Goal: Information Seeking & Learning: Learn about a topic

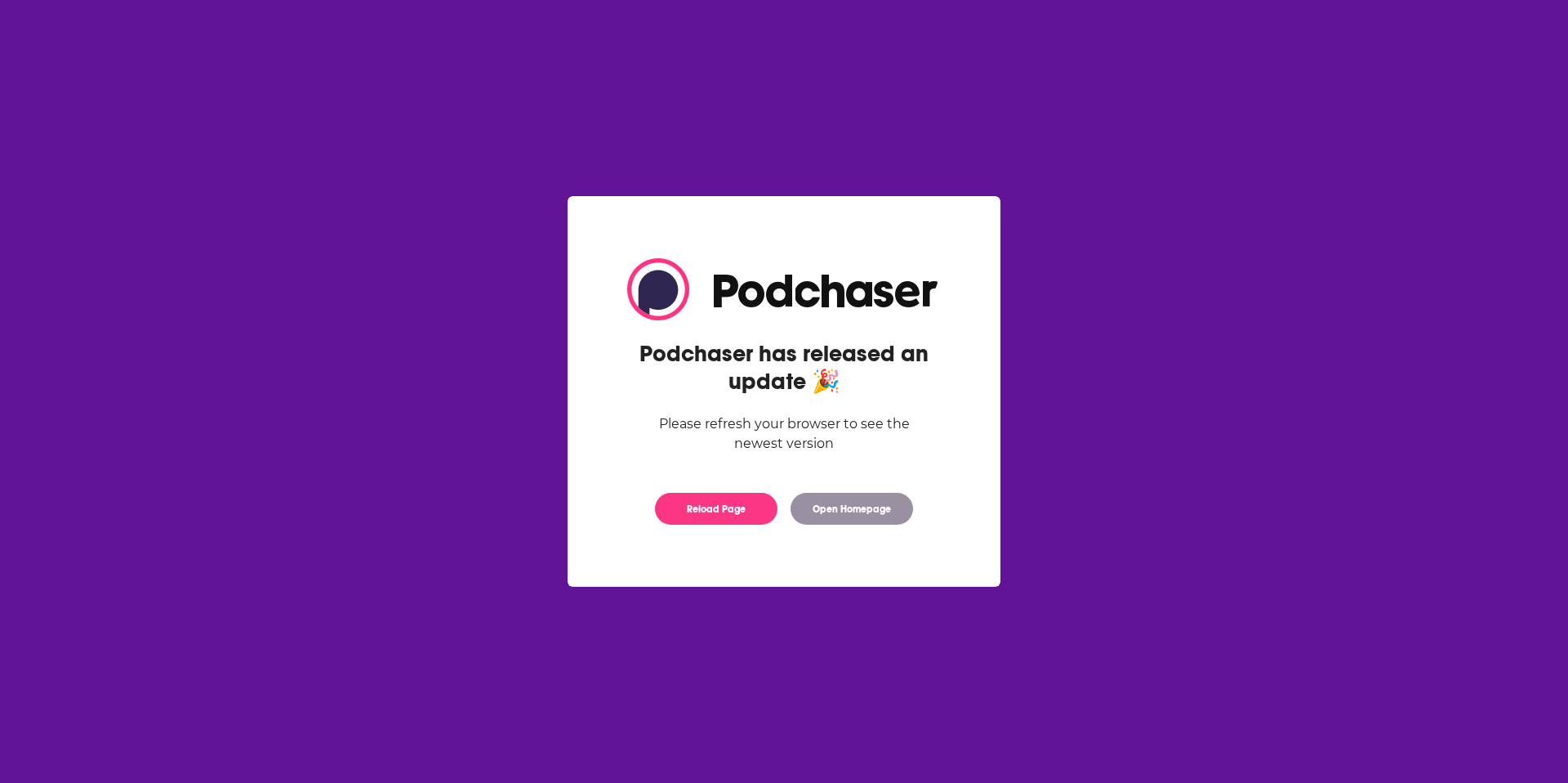
click at [726, 492] on div "Podchaser has released an update 🎉 Please refresh your browser to see the newes…" at bounding box center [784, 390] width 366 height 298
click at [715, 508] on button "Reload Page" at bounding box center [715, 508] width 123 height 32
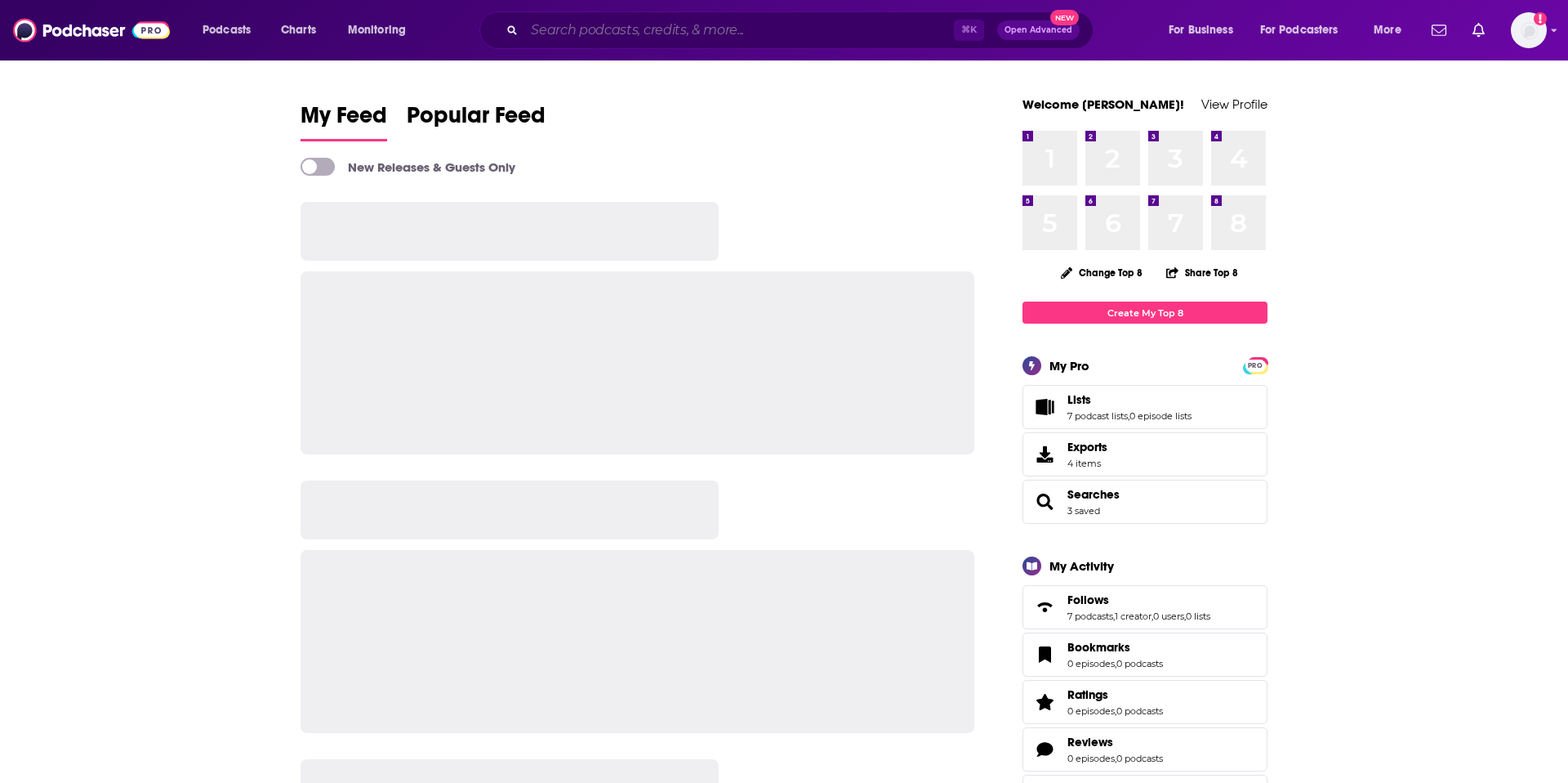
click at [679, 32] on input "Search podcasts, credits, & more..." at bounding box center [739, 30] width 430 height 26
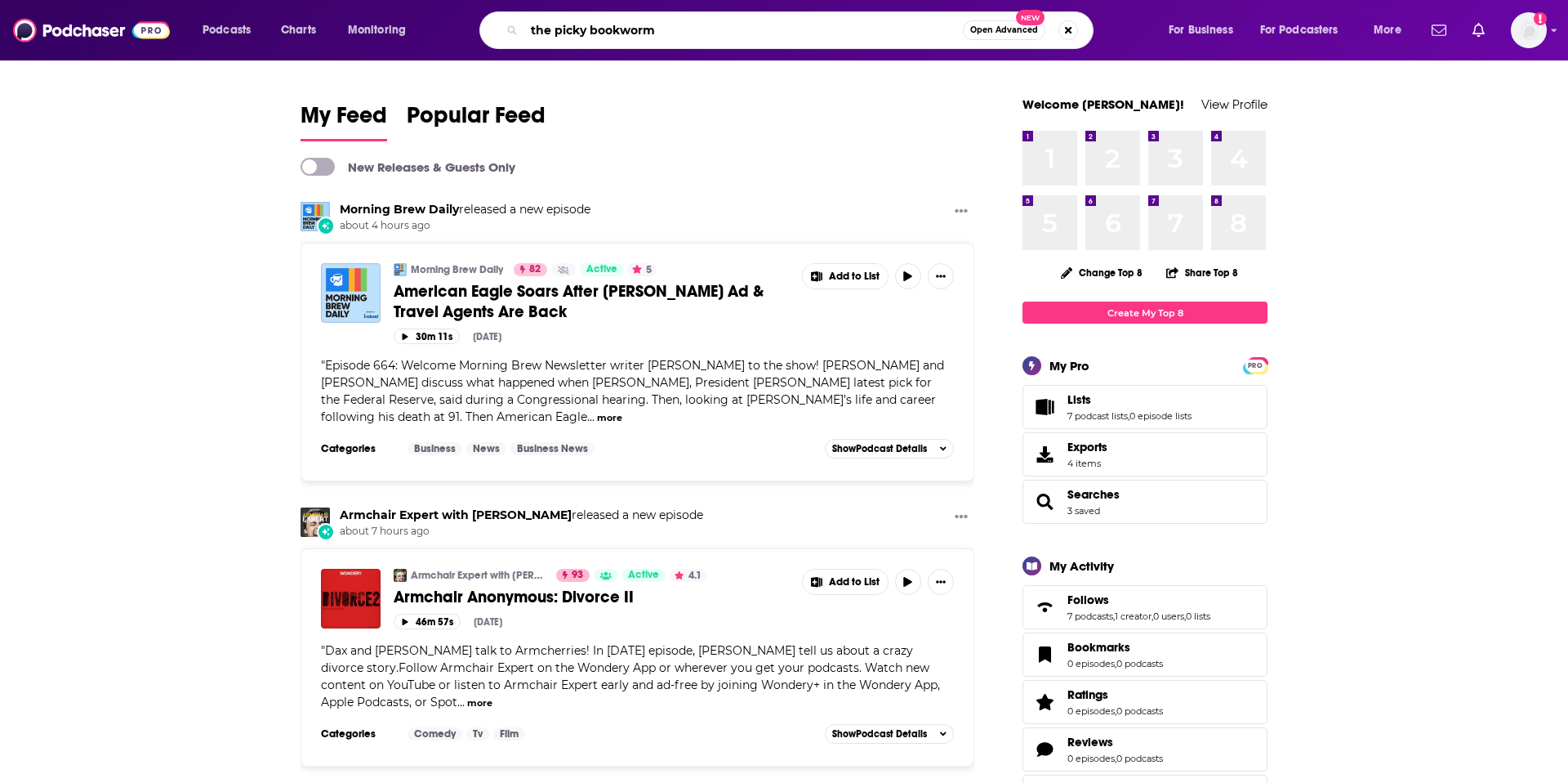
type input "the picky bookworm"
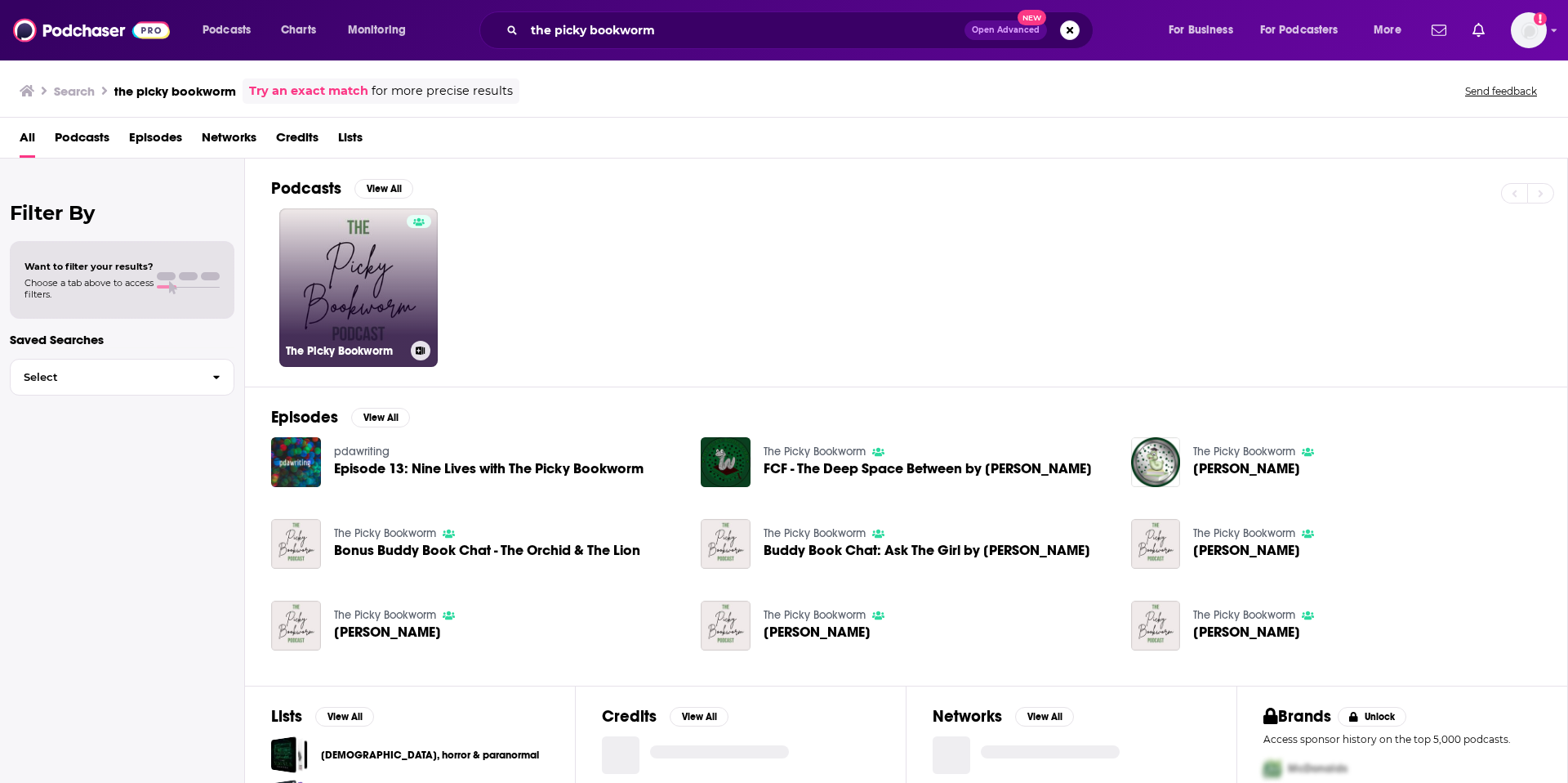
click at [365, 274] on link "The Picky Bookworm" at bounding box center [359, 288] width 159 height 159
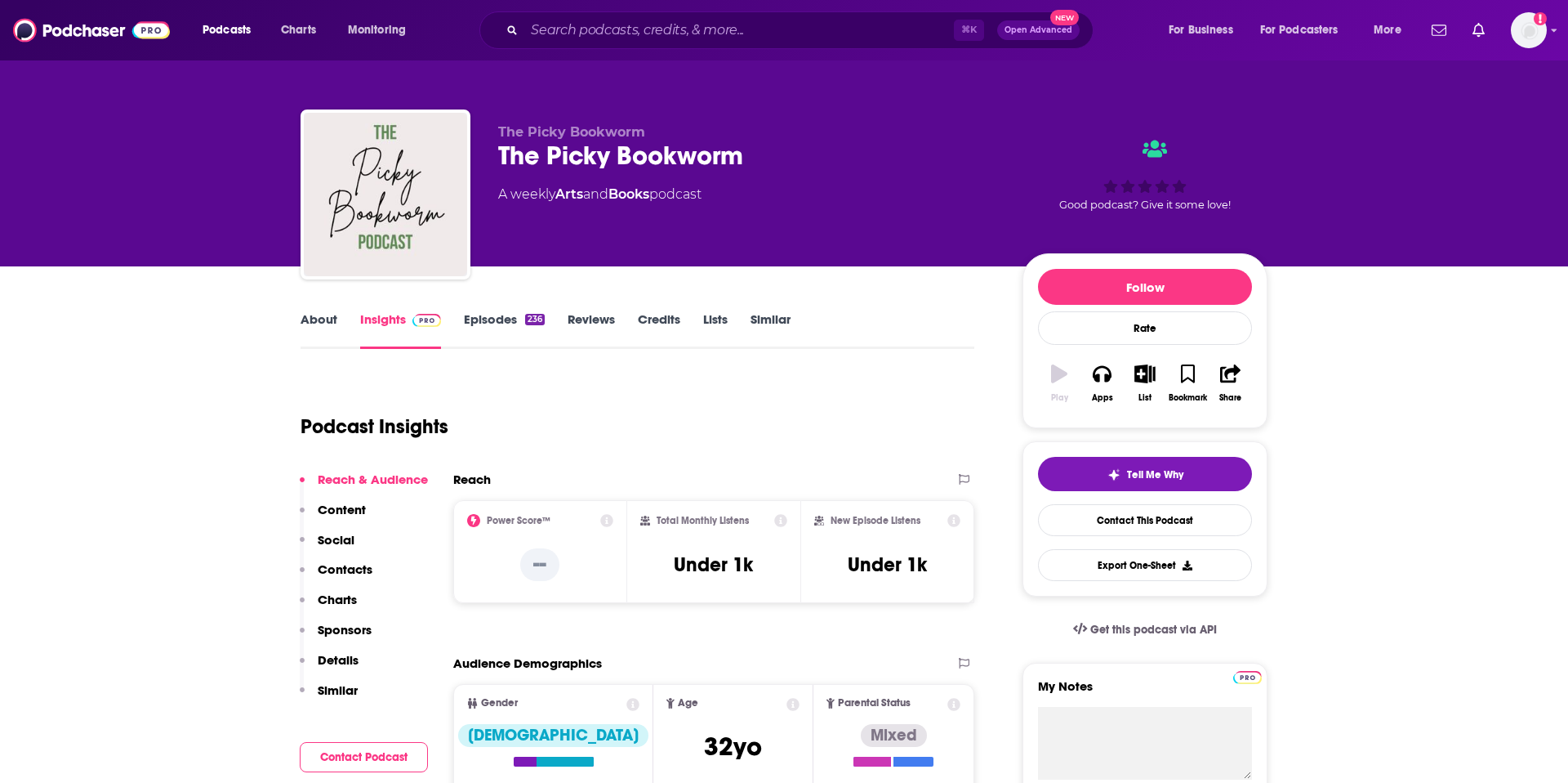
click at [323, 318] on link "About" at bounding box center [319, 330] width 37 height 38
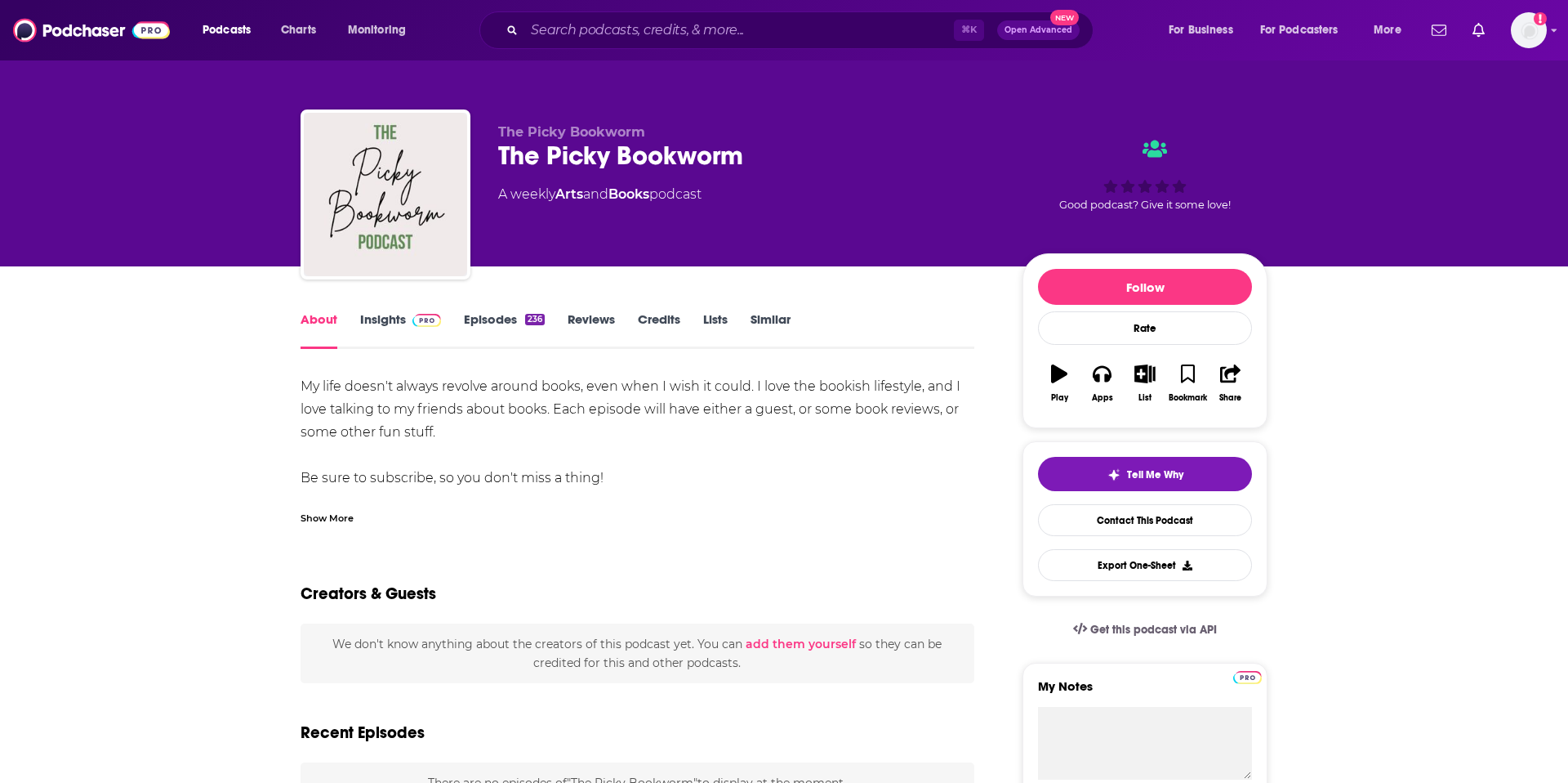
click at [491, 319] on link "Episodes 236" at bounding box center [504, 330] width 81 height 38
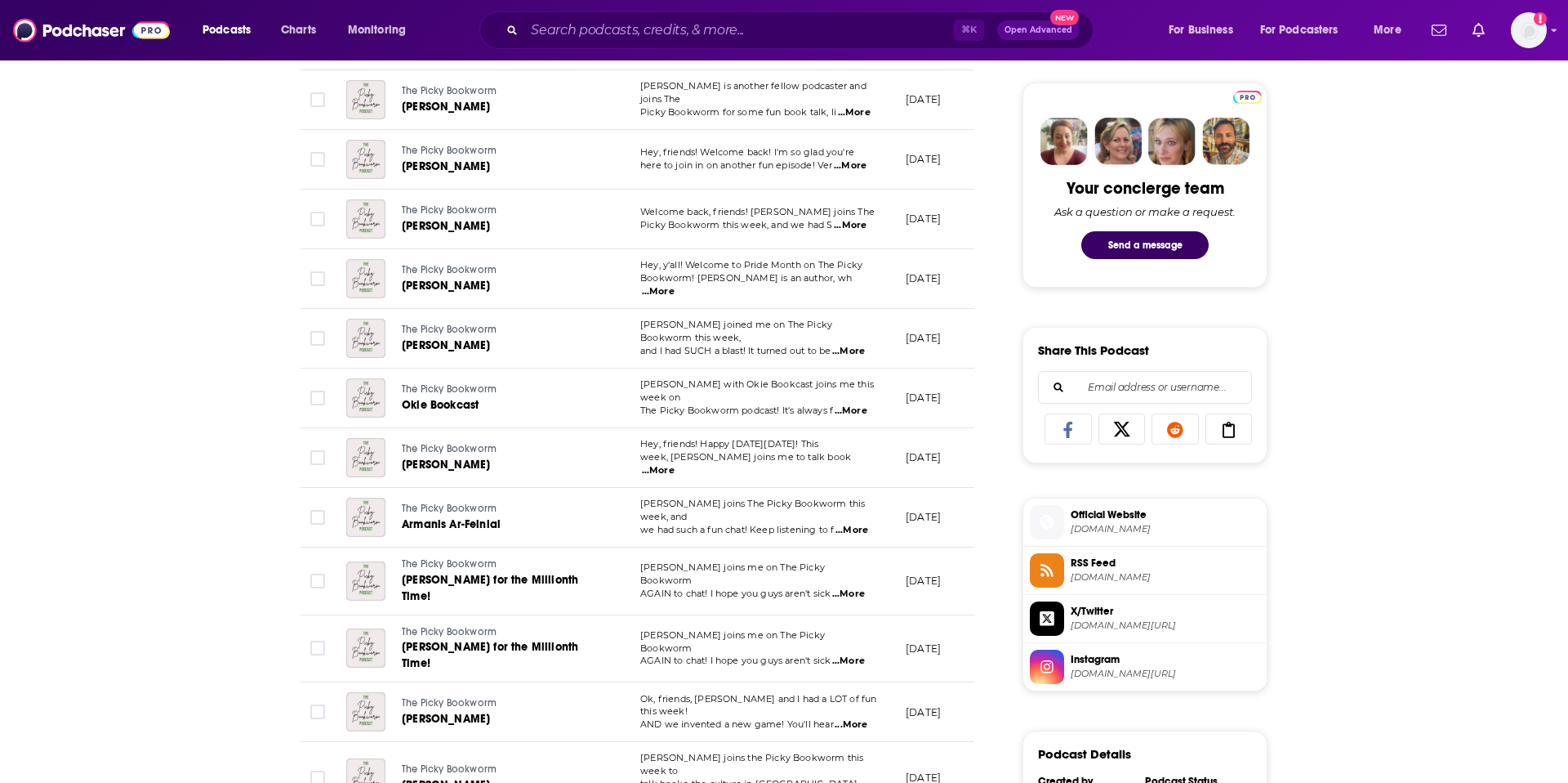
scroll to position [760, 0]
click at [767, 268] on span "Hey, y'all! Welcome to Pride Month on The Picky" at bounding box center [751, 263] width 222 height 11
click at [675, 283] on span "...More" at bounding box center [657, 290] width 32 height 13
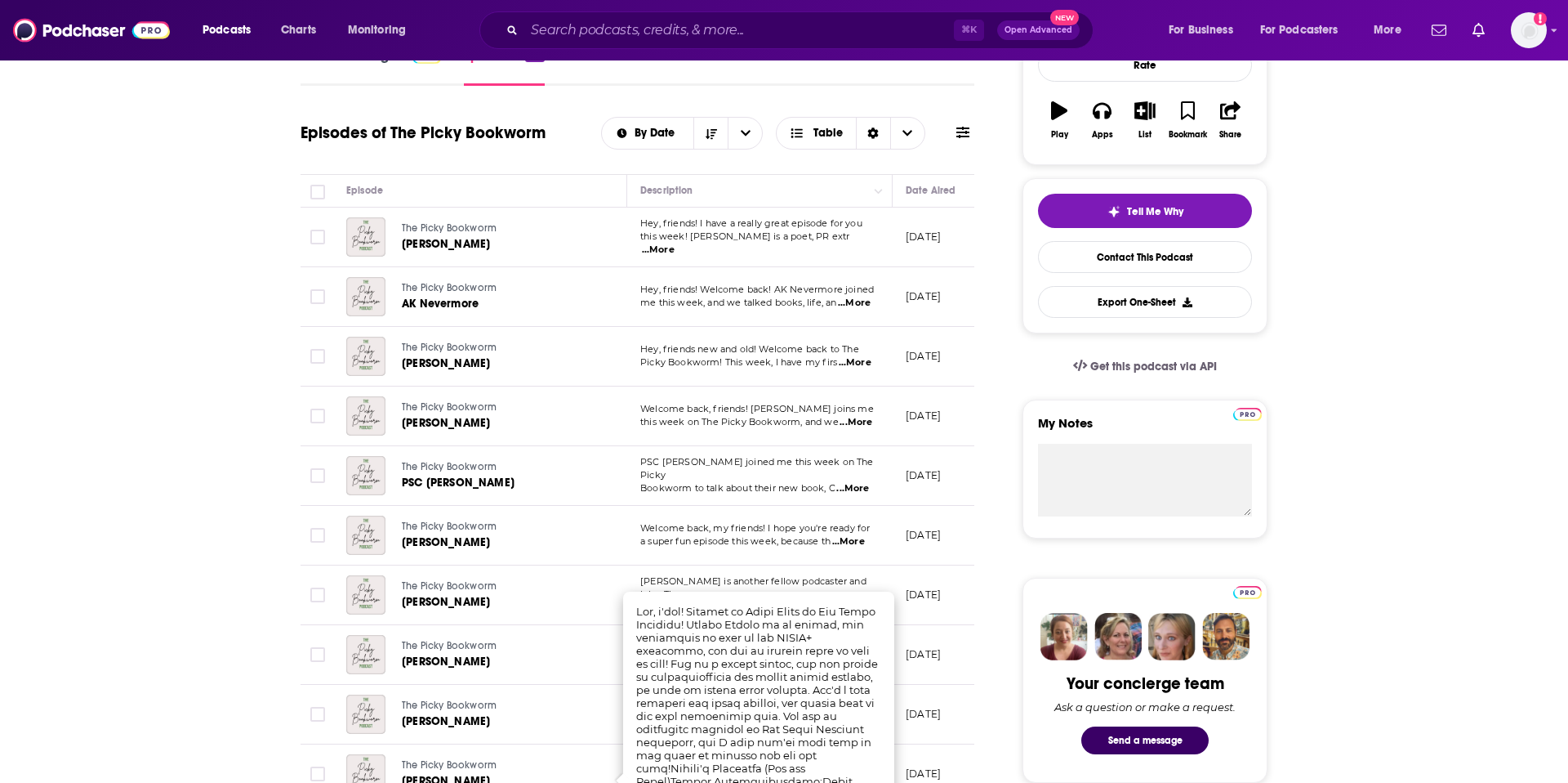
scroll to position [57, 0]
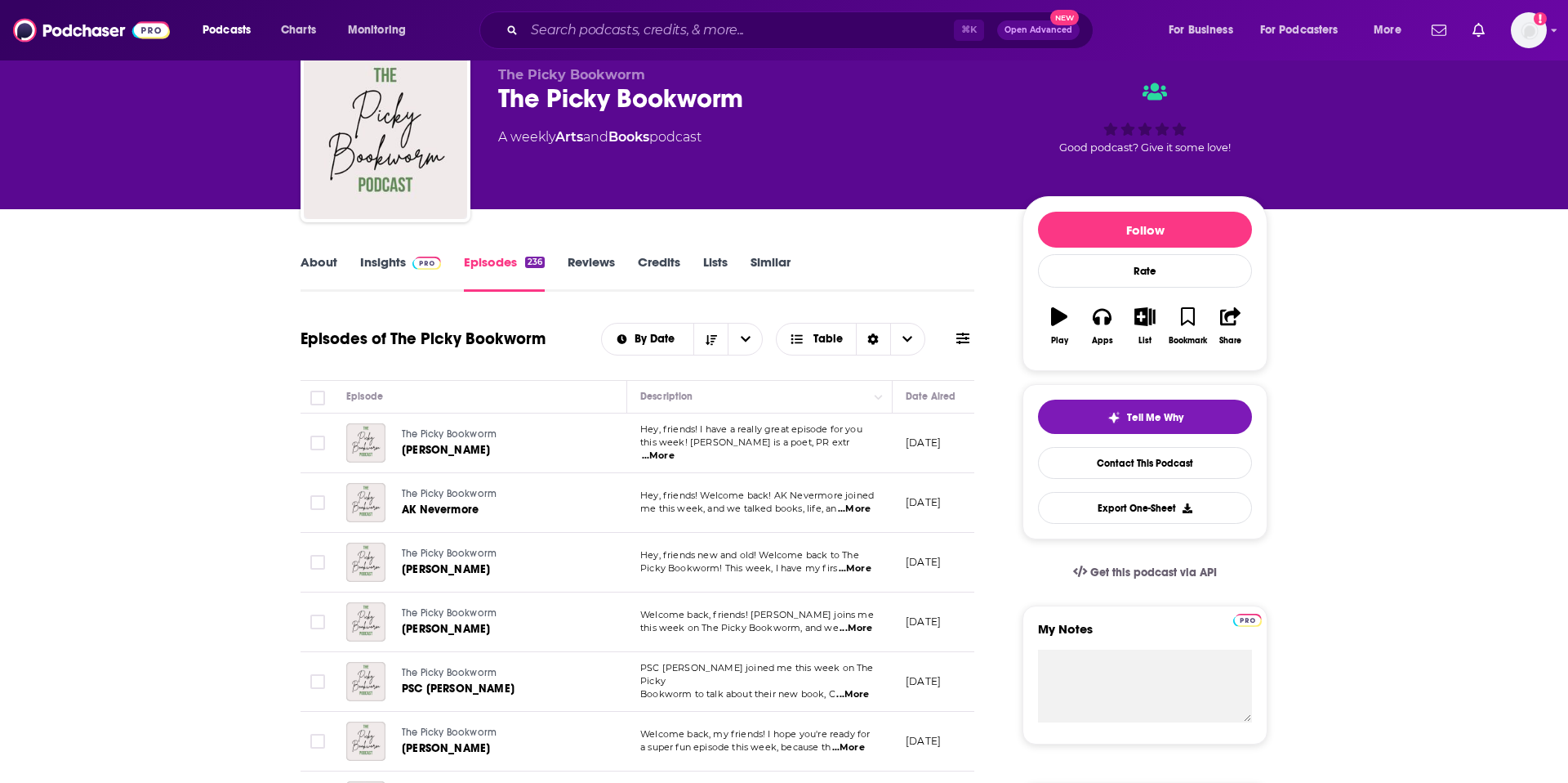
click at [313, 268] on link "About" at bounding box center [319, 273] width 37 height 38
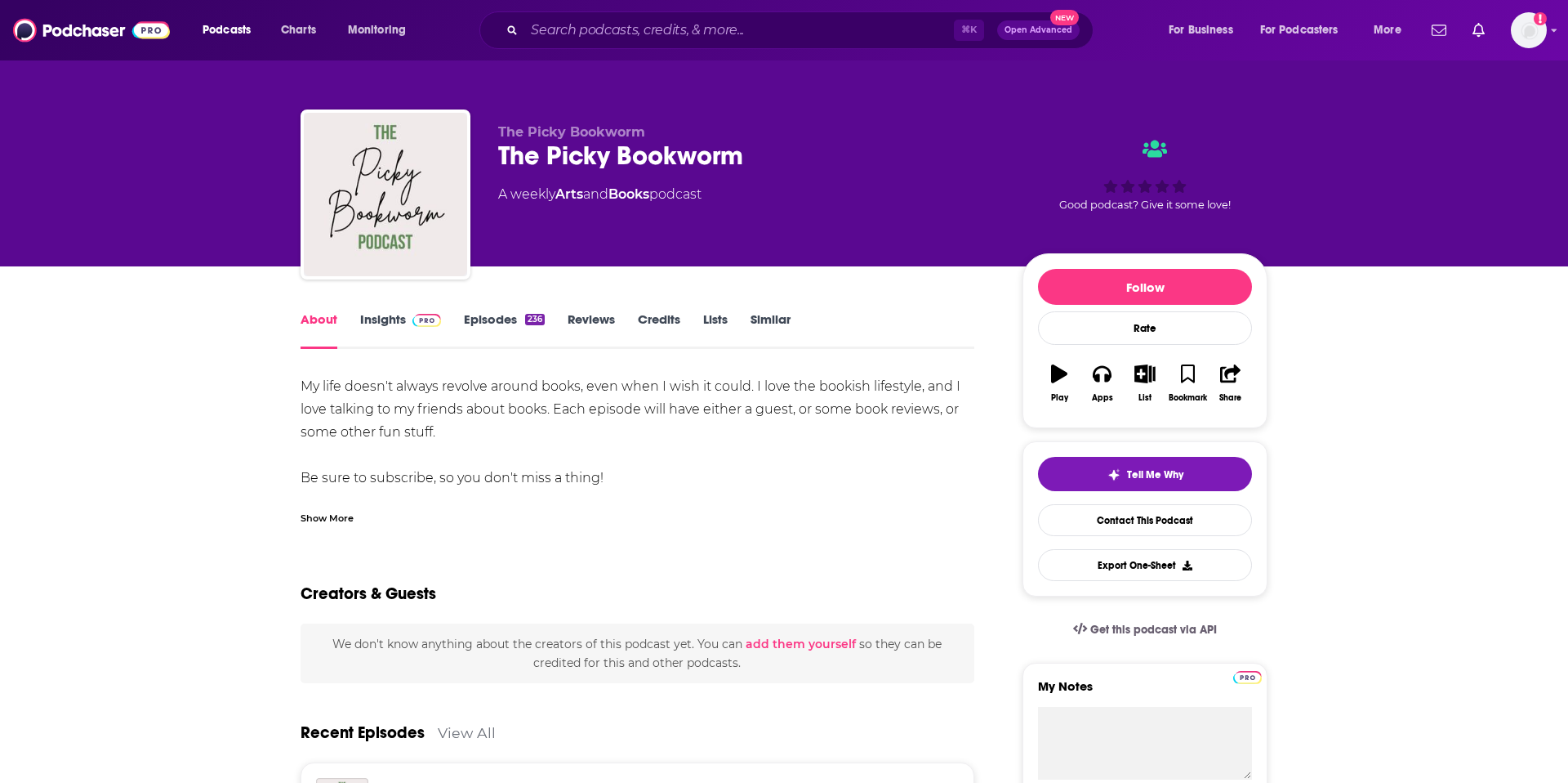
click at [387, 312] on link "Insights" at bounding box center [401, 330] width 81 height 38
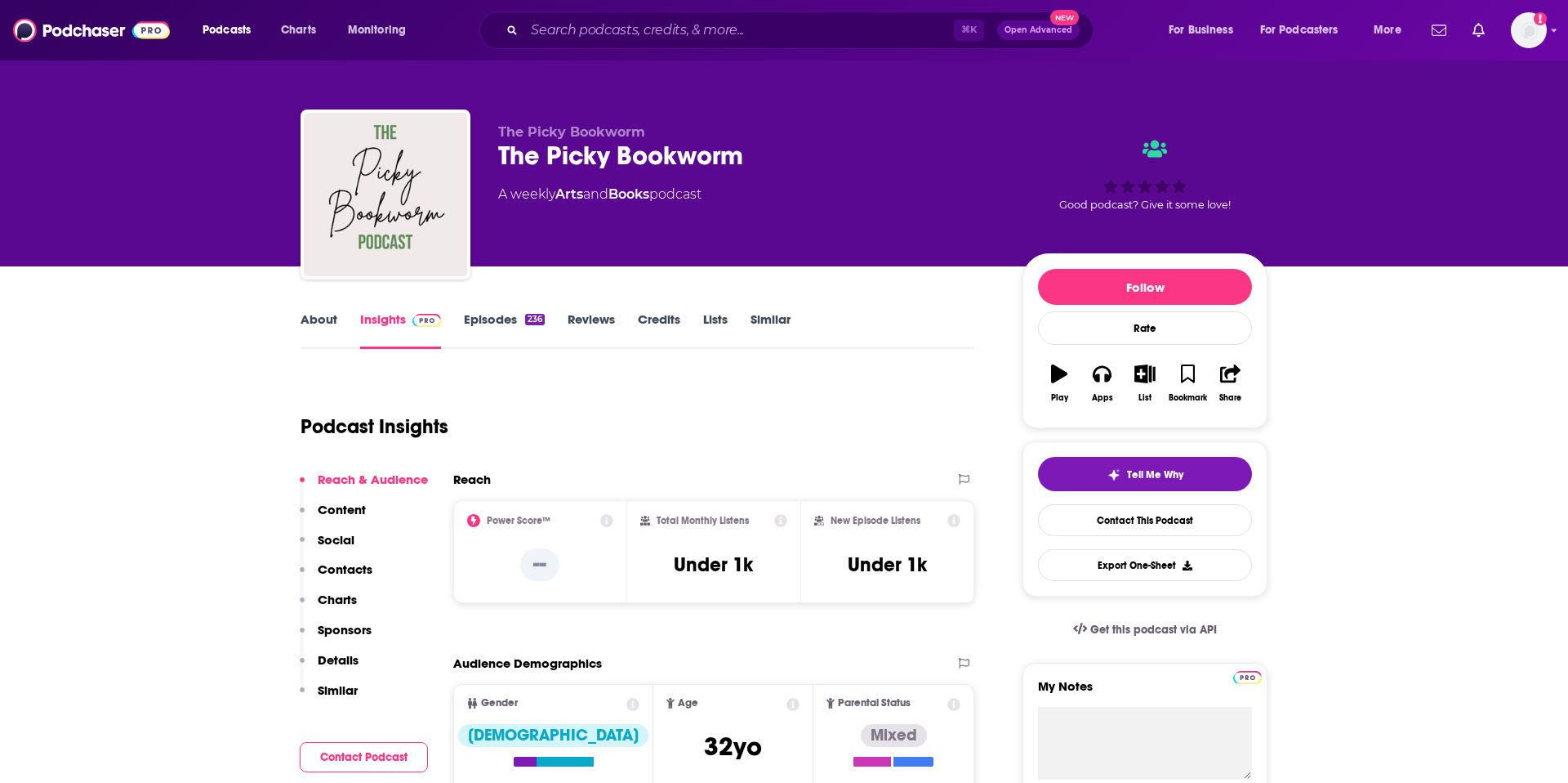
click at [331, 571] on p "Contacts" at bounding box center [345, 569] width 54 height 16
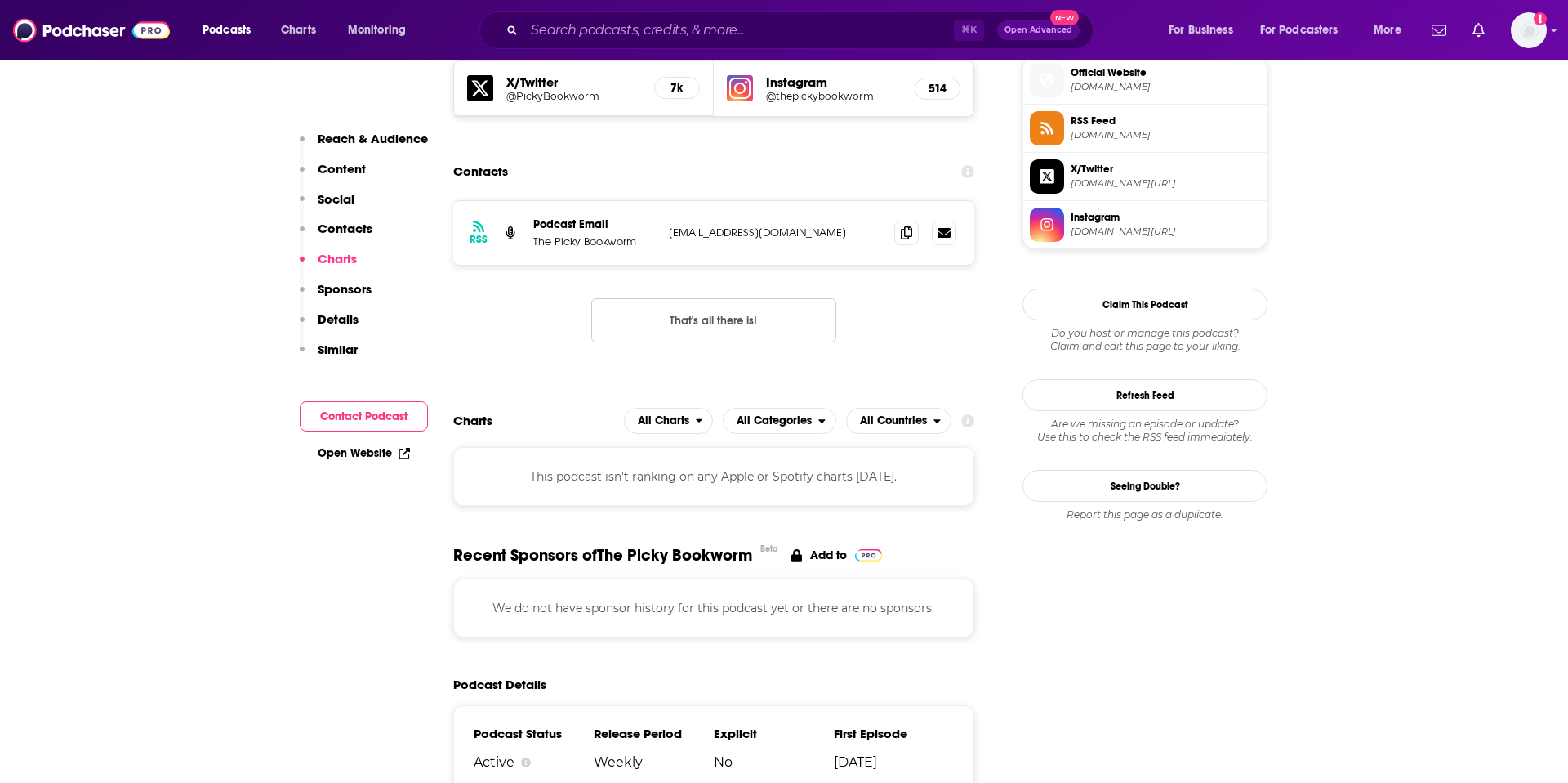
scroll to position [1180, 0]
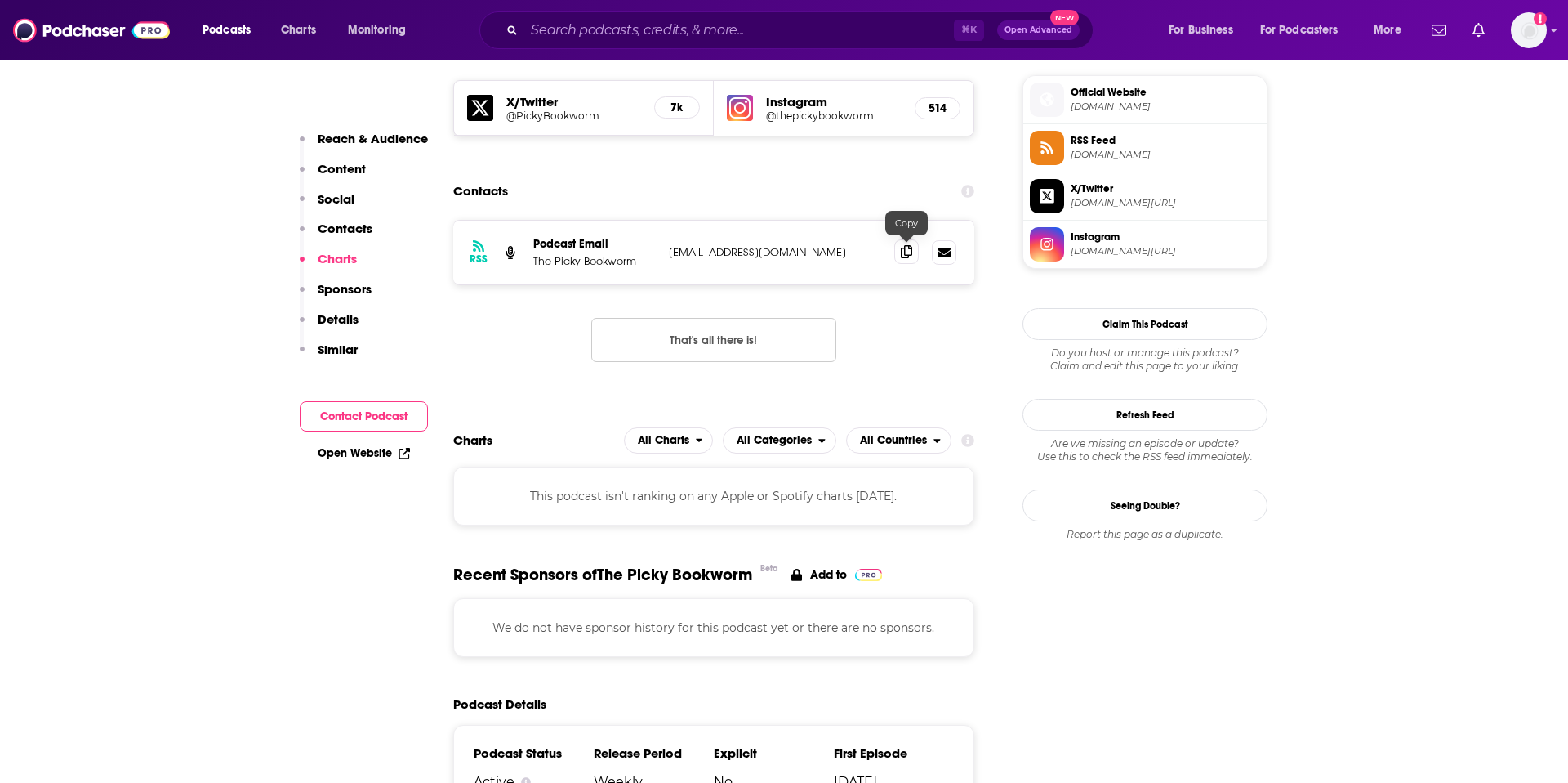
click at [910, 253] on icon at bounding box center [906, 252] width 11 height 13
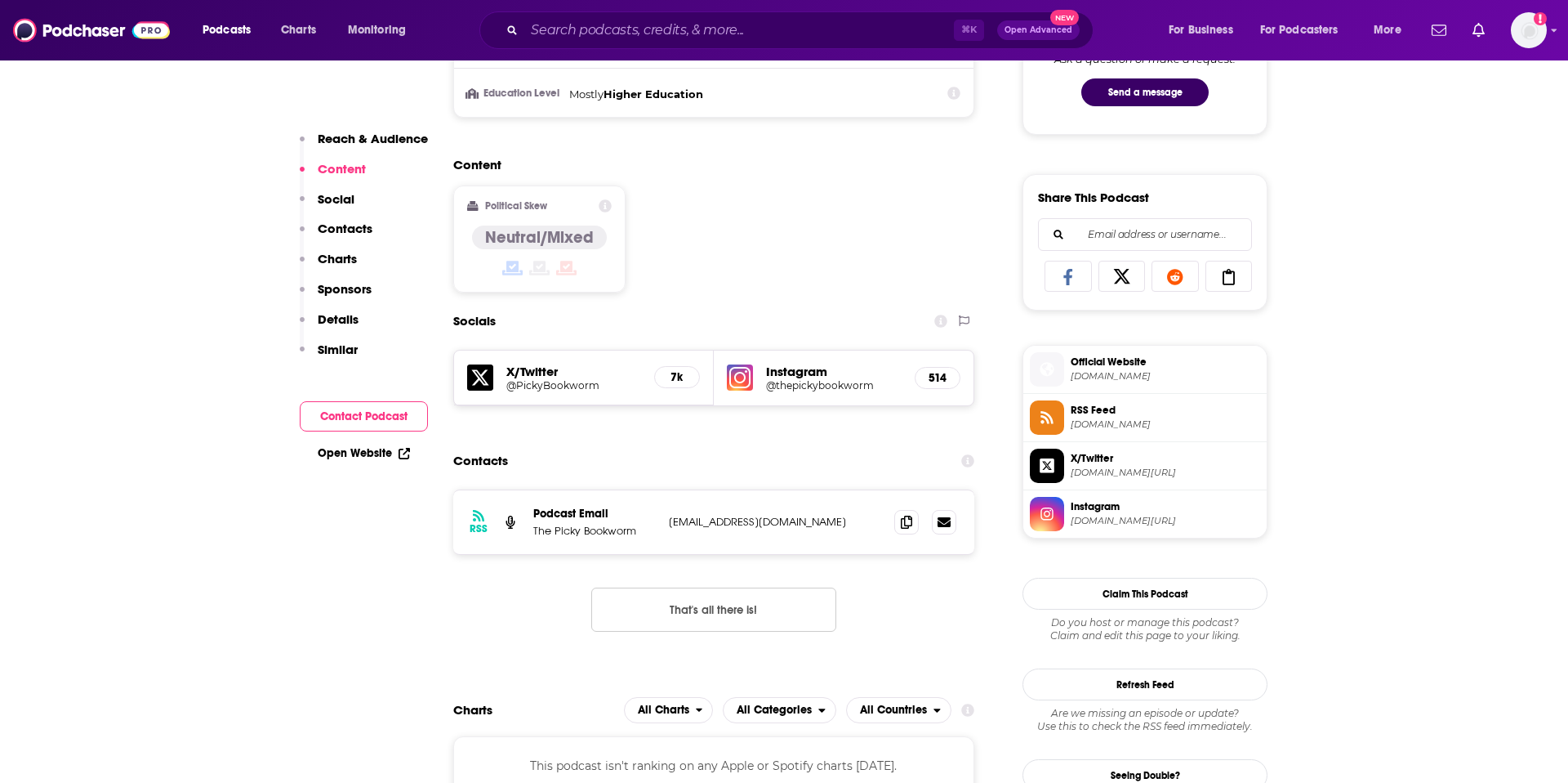
scroll to position [564, 0]
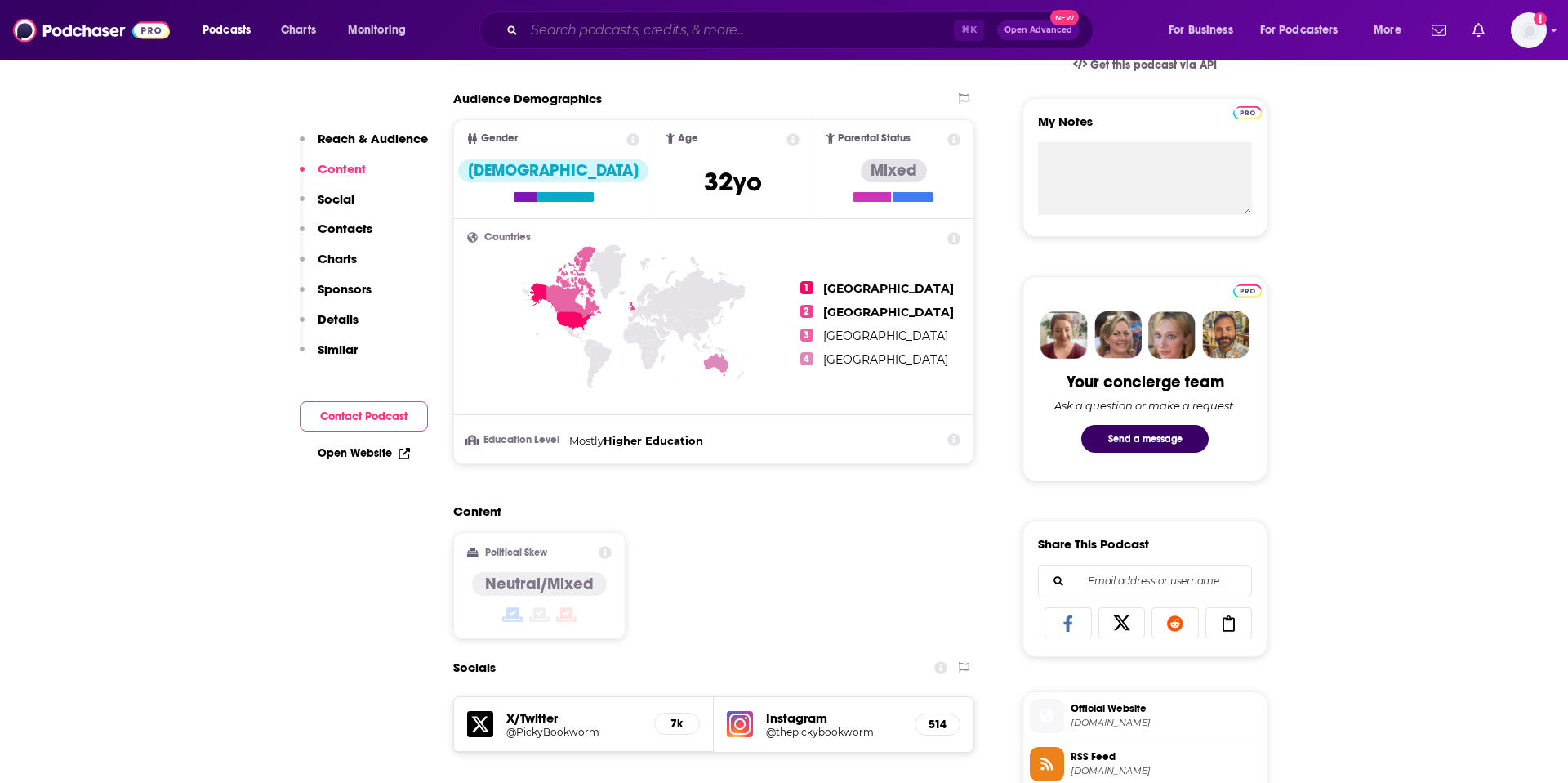
click at [551, 33] on input "Search podcasts, credits, & more..." at bounding box center [739, 30] width 430 height 26
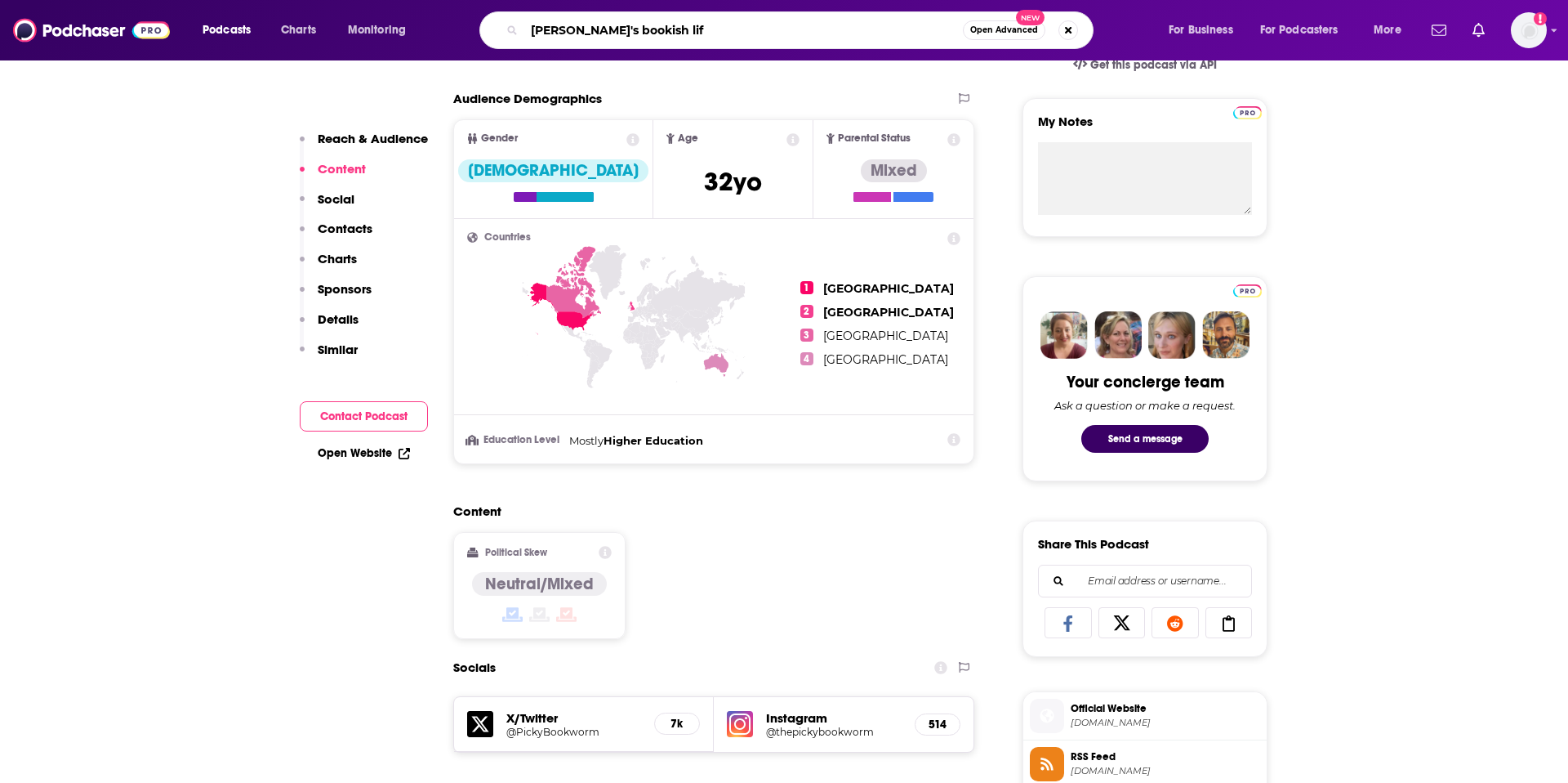
type input "[PERSON_NAME]'s bookish life"
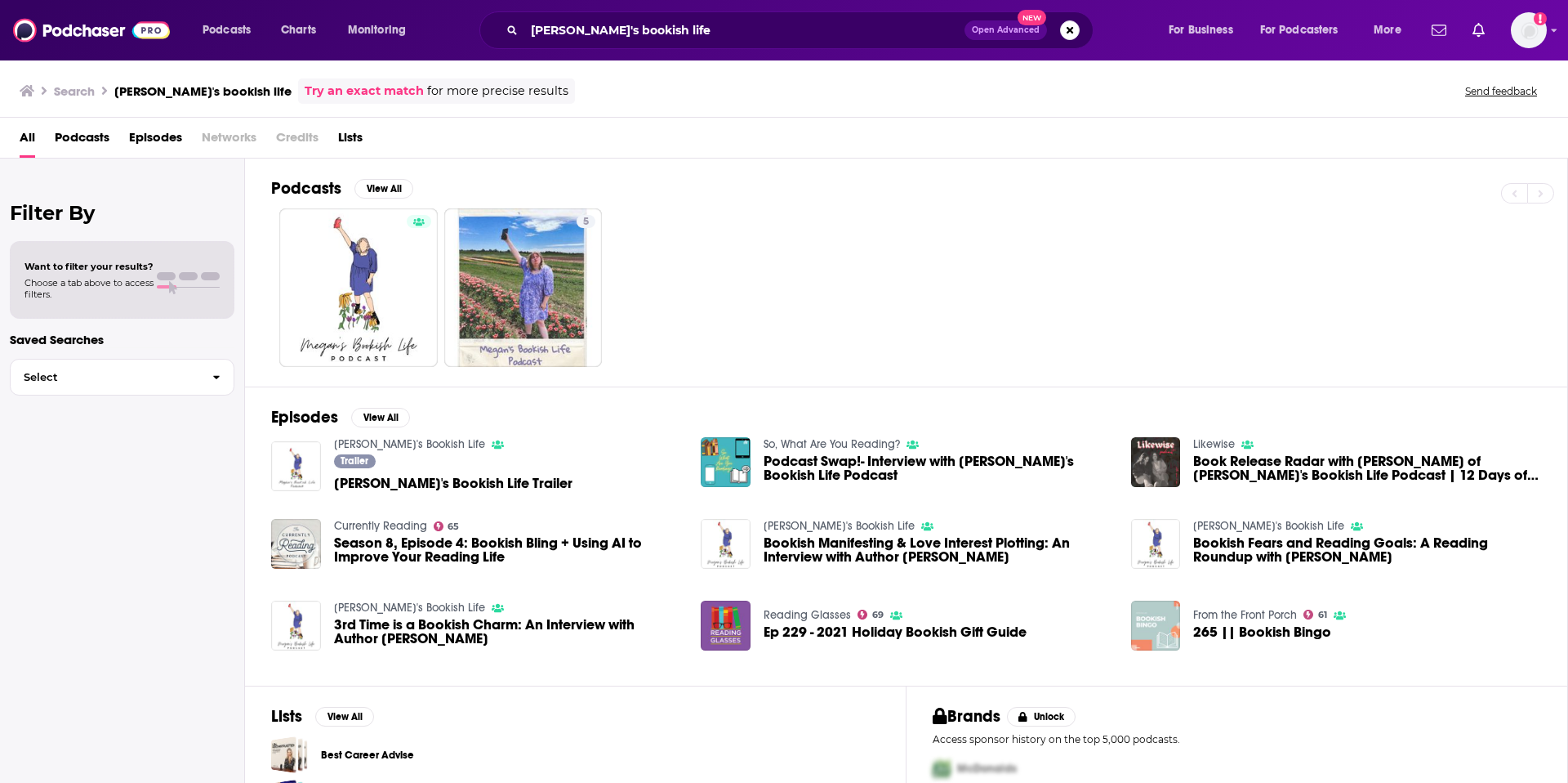
click at [387, 444] on link "[PERSON_NAME]'s Bookish Life" at bounding box center [409, 444] width 151 height 14
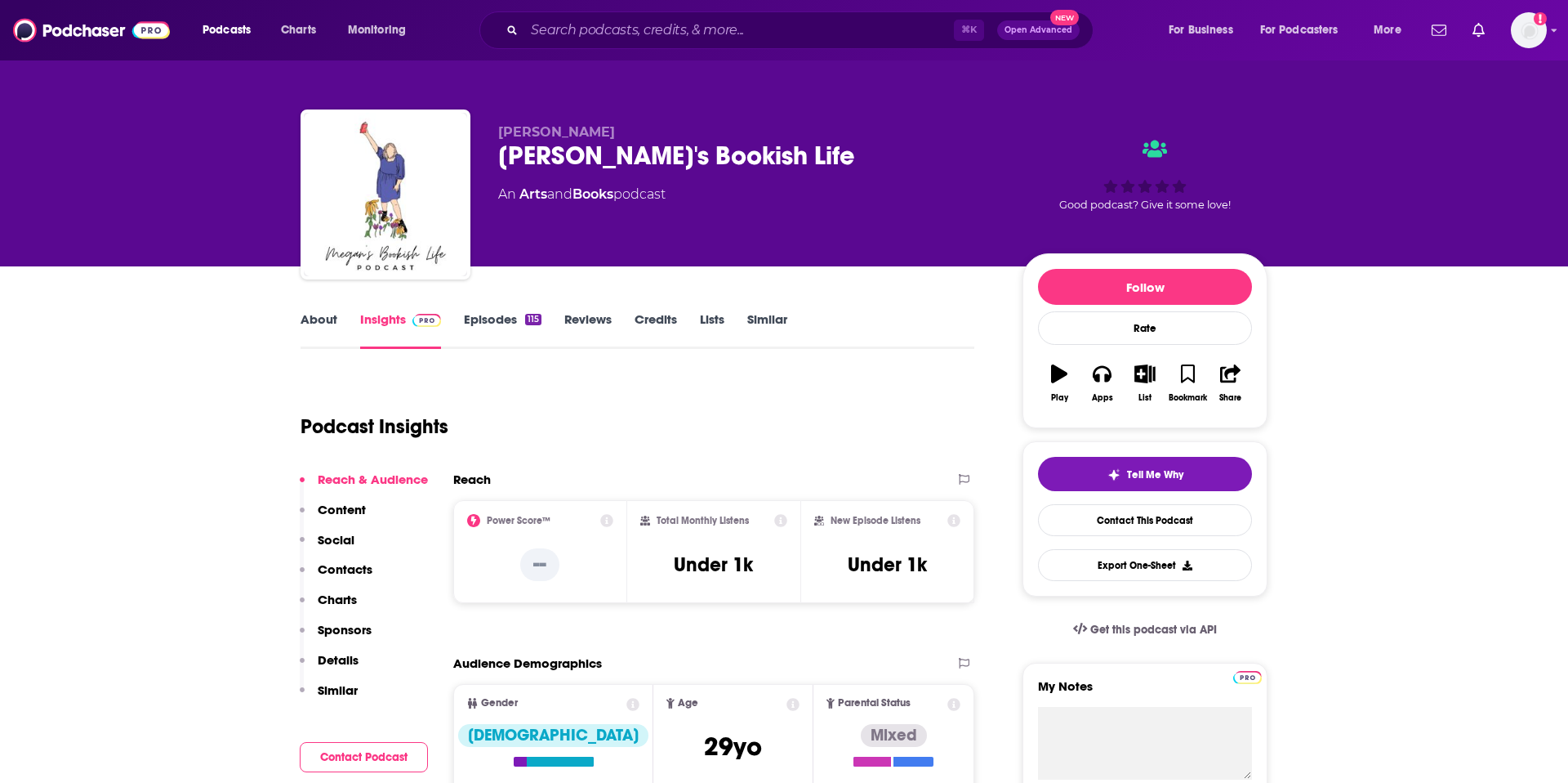
click at [312, 314] on link "About" at bounding box center [319, 330] width 37 height 38
